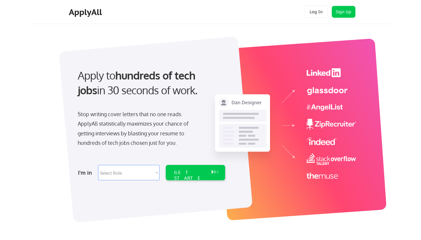
click at [134, 179] on select "Select Role Software Engineering Product Management Customer Success Sales UI/U…" at bounding box center [129, 172] width 62 height 15
select select ""engineering""
click at [180, 172] on div "GET STARTED" at bounding box center [190, 178] width 32 height 17
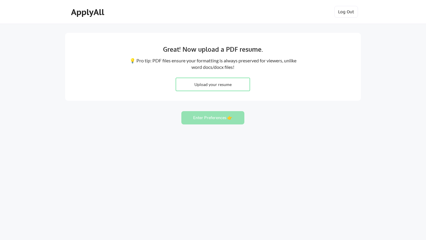
click at [206, 82] on input "file" at bounding box center [213, 84] width 74 height 13
type input "C:\fakepath\HIMANSHU_RESUME_2025.pdf"
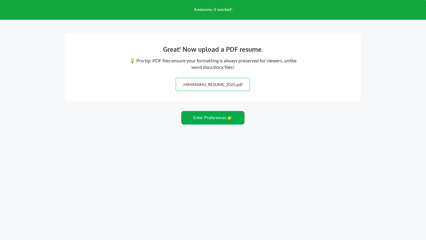
click at [200, 117] on button "Enter Preferences 👉" at bounding box center [212, 117] width 63 height 13
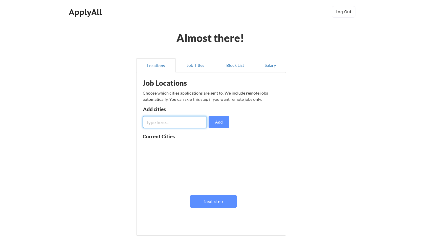
click at [194, 121] on input "input" at bounding box center [175, 122] width 64 height 12
click at [213, 198] on button "Next step" at bounding box center [213, 201] width 47 height 13
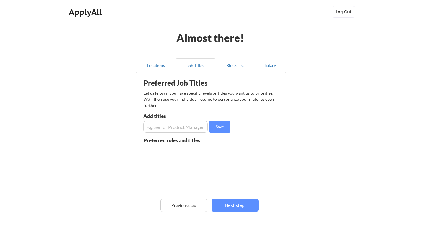
click at [185, 128] on input "input" at bounding box center [175, 127] width 64 height 12
type input "s"
click at [196, 128] on input "input" at bounding box center [175, 127] width 64 height 12
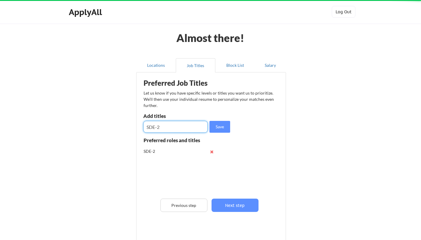
click at [196, 128] on input "input" at bounding box center [175, 127] width 64 height 12
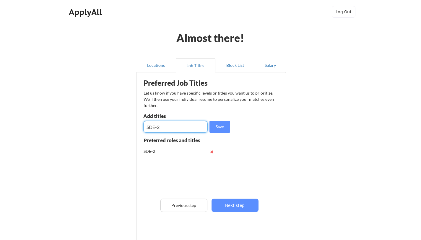
click at [196, 128] on input "input" at bounding box center [175, 127] width 64 height 12
click at [200, 127] on input "input" at bounding box center [175, 127] width 64 height 12
type input "fullstack engineer"
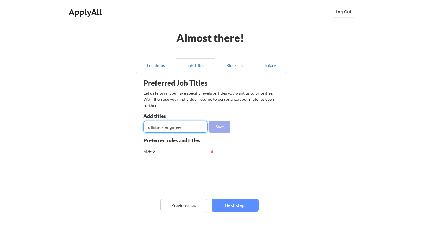
click at [211, 126] on button "Save" at bounding box center [220, 127] width 21 height 12
click at [193, 129] on input "input" at bounding box center [175, 127] width 64 height 12
type input "Lead backend engineer"
click at [190, 128] on input "input" at bounding box center [175, 127] width 64 height 12
type input "Senior fullstack engineer"
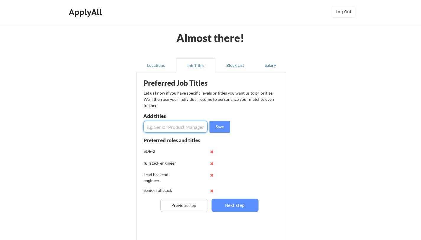
click at [179, 130] on input "input" at bounding box center [175, 127] width 64 height 12
click at [185, 128] on input "input" at bounding box center [175, 127] width 64 height 12
type input "Founding engineer"
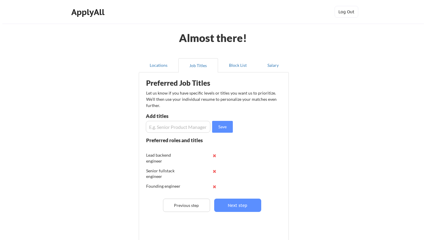
scroll to position [31, 0]
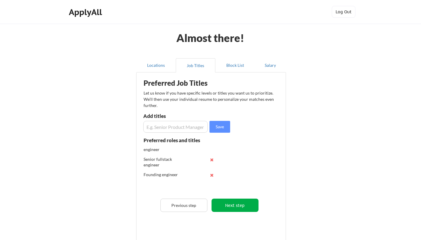
click at [223, 204] on button "Next step" at bounding box center [235, 205] width 47 height 13
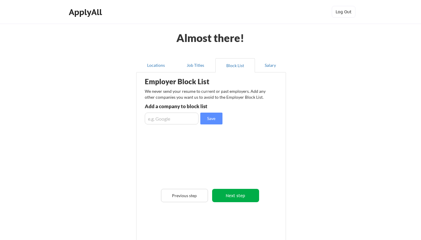
click at [224, 193] on button "Next step" at bounding box center [235, 195] width 47 height 13
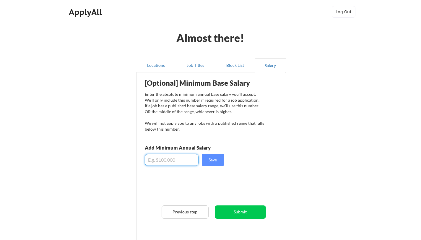
click at [185, 158] on input "input" at bounding box center [172, 160] width 54 height 12
type input "$40,000"
click at [227, 213] on button "Submit" at bounding box center [240, 212] width 51 height 13
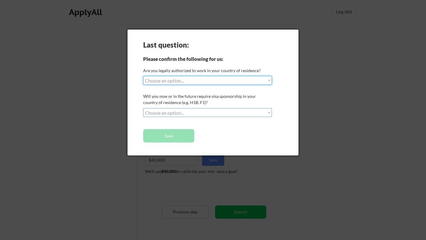
click at [207, 79] on select "Choose an option... Yes, I am a US Citizen Yes, I am a Canadian Citizen Yes, I …" at bounding box center [207, 80] width 129 height 9
select select ""BLANK_1427118194589""
click at [210, 80] on select "Choose an option... Yes, I am a US Citizen Yes, I am a Canadian Citizen Yes, I …" at bounding box center [207, 80] width 129 height 9
click at [204, 113] on select "Choose an option... No, I will not need sponsorship Yes, I will need sponsorship" at bounding box center [207, 112] width 129 height 9
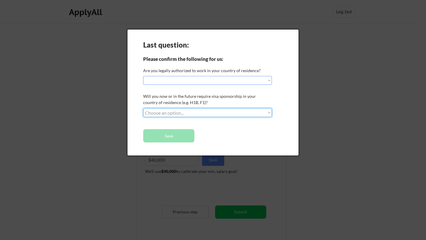
select select ""no__i_will_not_need_sponsorship""
click at [191, 131] on button "Save" at bounding box center [168, 135] width 51 height 13
click at [194, 83] on select "Choose an option... Yes, I am a US Citizen Yes, I am a Canadian Citizen Yes, I …" at bounding box center [207, 80] width 129 height 9
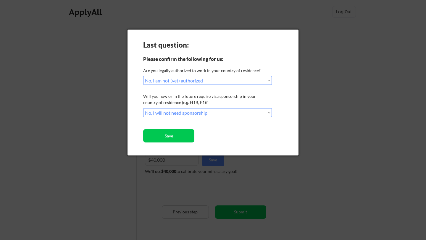
click at [212, 80] on select "Choose an option... Yes, I am a US Citizen Yes, I am a Canadian Citizen Yes, I …" at bounding box center [207, 80] width 129 height 9
select select ""yes__i_am_an_other_permanent_resident""
click at [187, 136] on button "Save" at bounding box center [168, 135] width 51 height 13
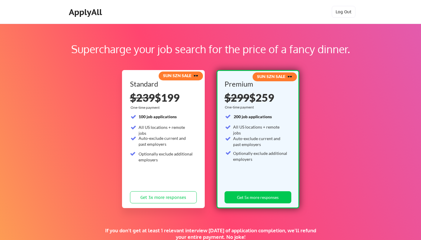
click at [182, 63] on div "Supercharge your job search for the price of a fancy dinner. SUN SZN SALE 🕶️ St…" at bounding box center [210, 185] width 421 height 323
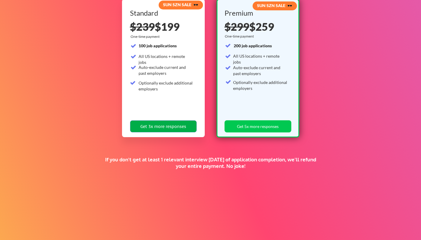
scroll to position [35, 0]
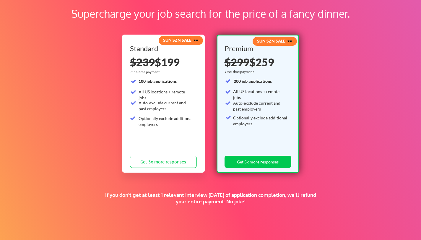
click at [204, 163] on div "SUN SZN SALE 🕶️ Standard $239 $199 One-time payment 100 job applications All US…" at bounding box center [163, 104] width 83 height 138
click at [194, 159] on button "Get 3x more responses" at bounding box center [163, 162] width 67 height 12
